Goal: Communication & Community: Answer question/provide support

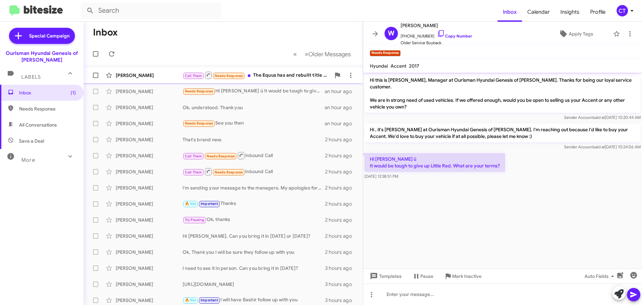
click at [284, 74] on div "Call Them Needs Response The Equus has and rebuilt title now" at bounding box center [257, 75] width 148 height 8
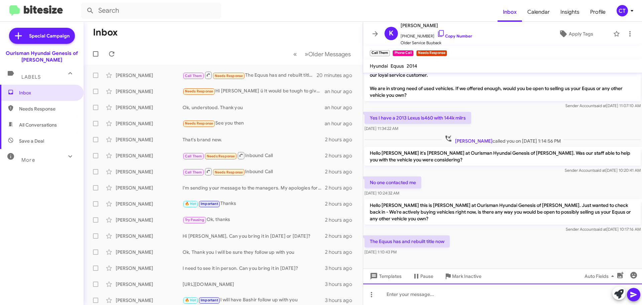
click at [402, 295] on div at bounding box center [502, 293] width 279 height 21
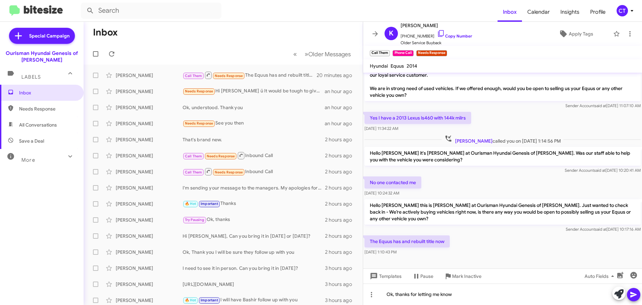
click at [633, 296] on icon at bounding box center [633, 294] width 8 height 8
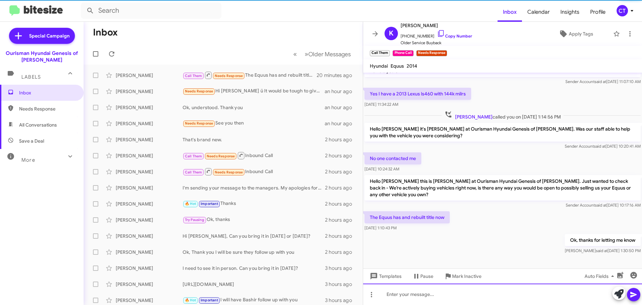
scroll to position [36, 0]
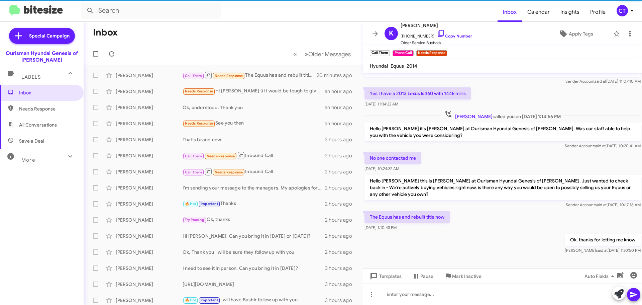
click at [626, 31] on icon at bounding box center [630, 34] width 8 height 8
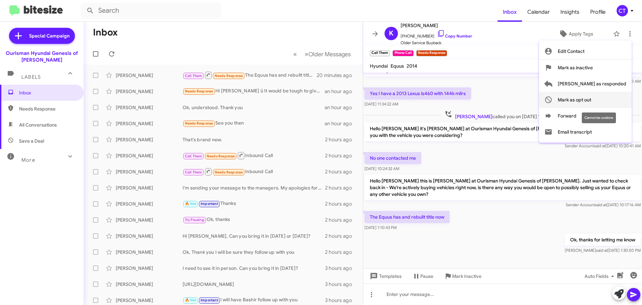
click at [591, 98] on span "Mark as opt out" at bounding box center [574, 100] width 33 height 16
